Goal: Find specific page/section: Find specific page/section

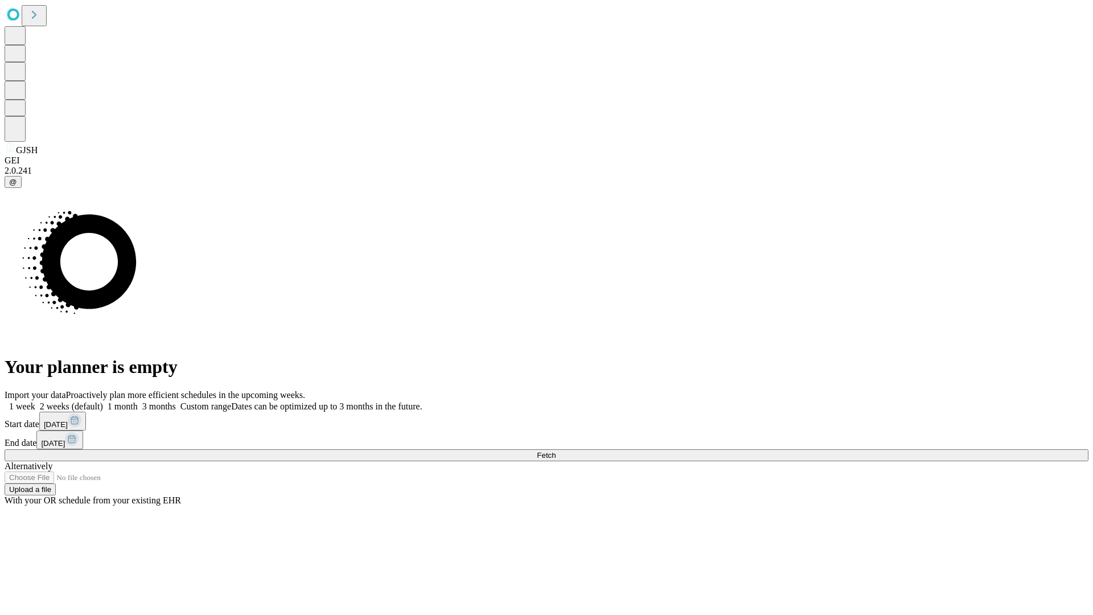
click at [556, 451] on span "Fetch" at bounding box center [546, 455] width 19 height 9
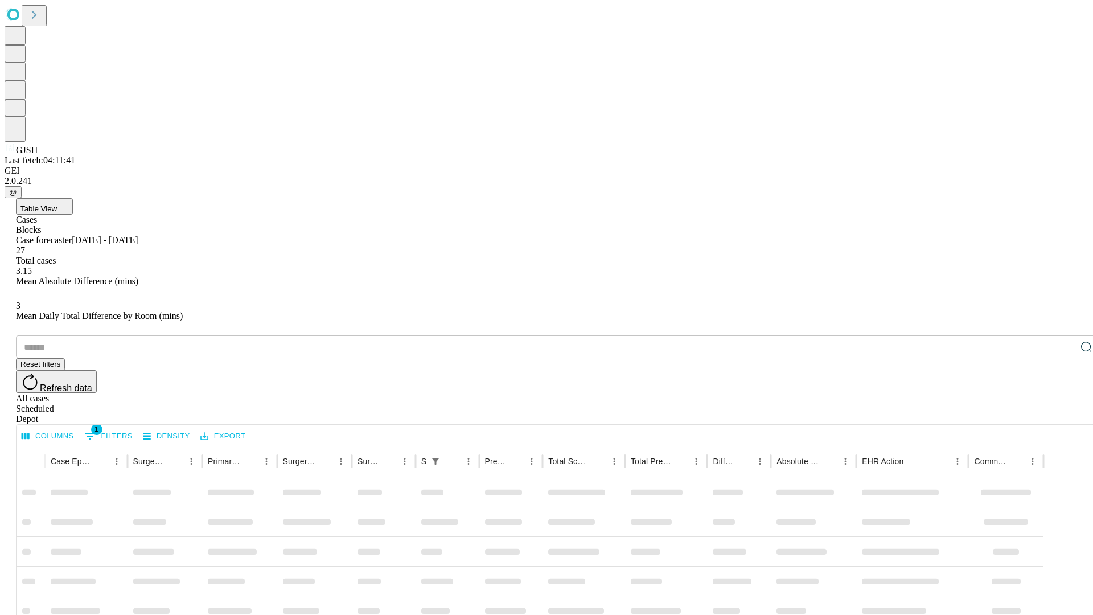
click at [1064, 414] on div "Depot" at bounding box center [558, 419] width 1084 height 10
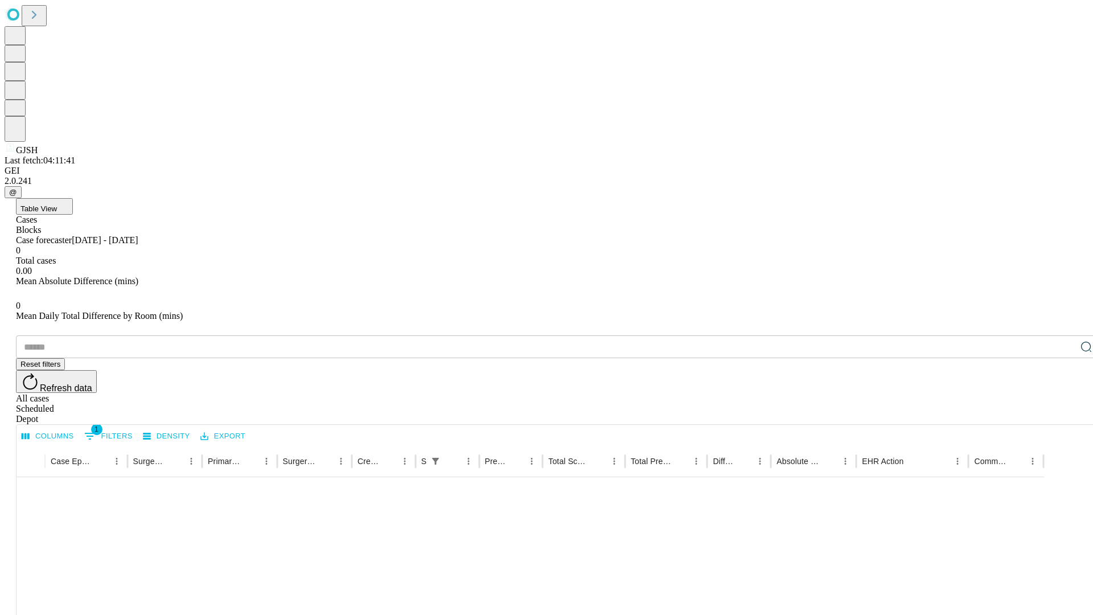
click at [971, 394] on div "All cases" at bounding box center [558, 399] width 1084 height 10
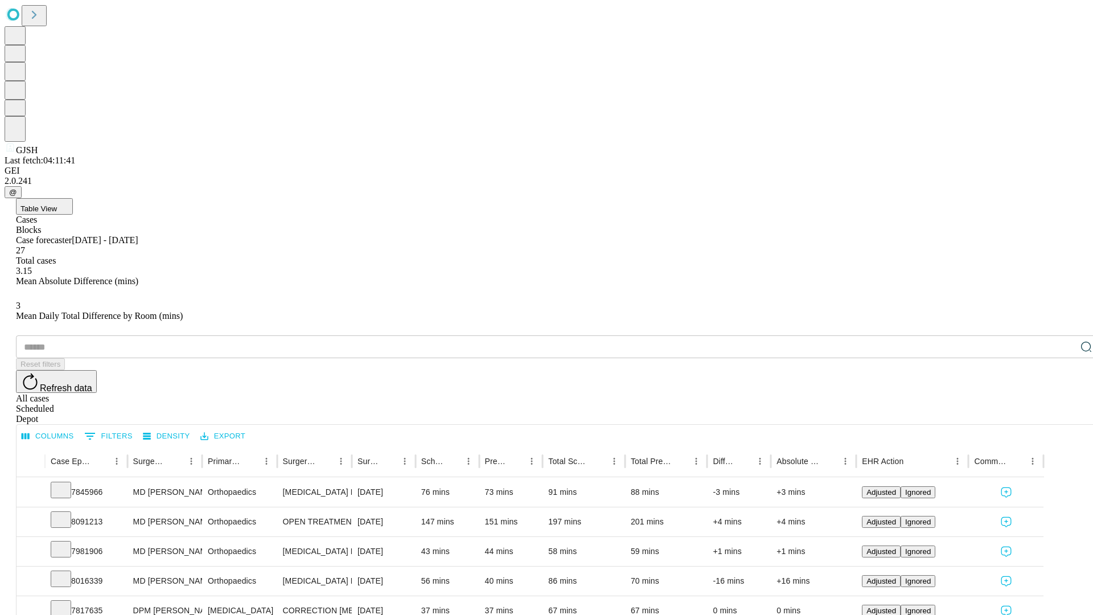
type input "*******"
